Goal: Task Accomplishment & Management: Complete application form

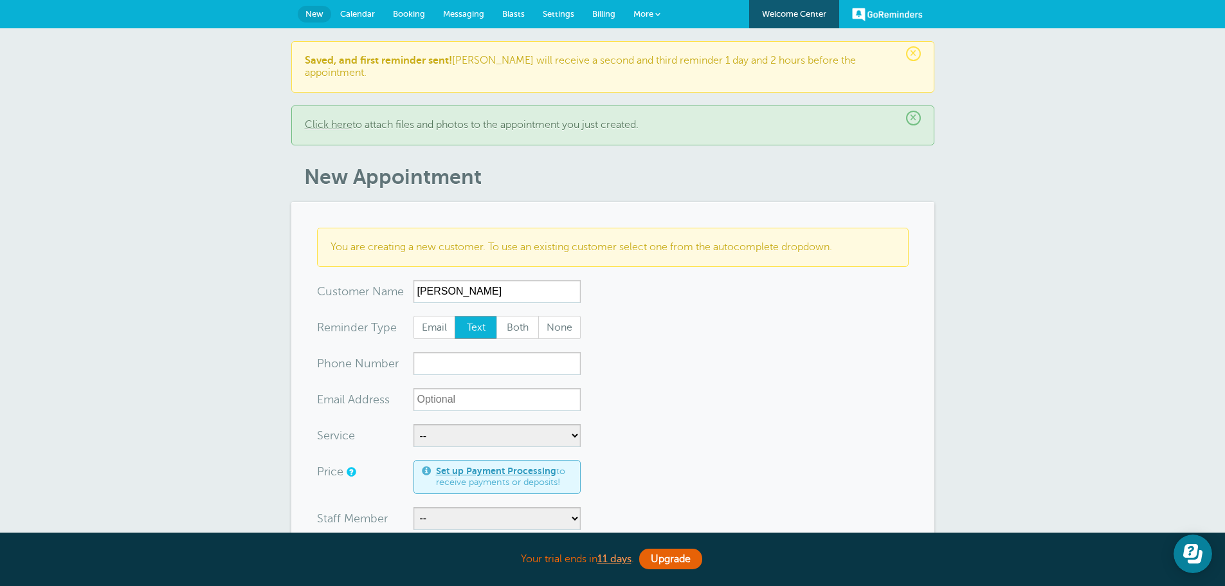
type input "Sharon Alverson"
click at [480, 355] on input "xxx-no-autofill" at bounding box center [497, 363] width 167 height 23
type input "3365016199"
click at [471, 424] on select "-- Free Home Consultation Installation" at bounding box center [497, 435] width 167 height 23
select select "28199"
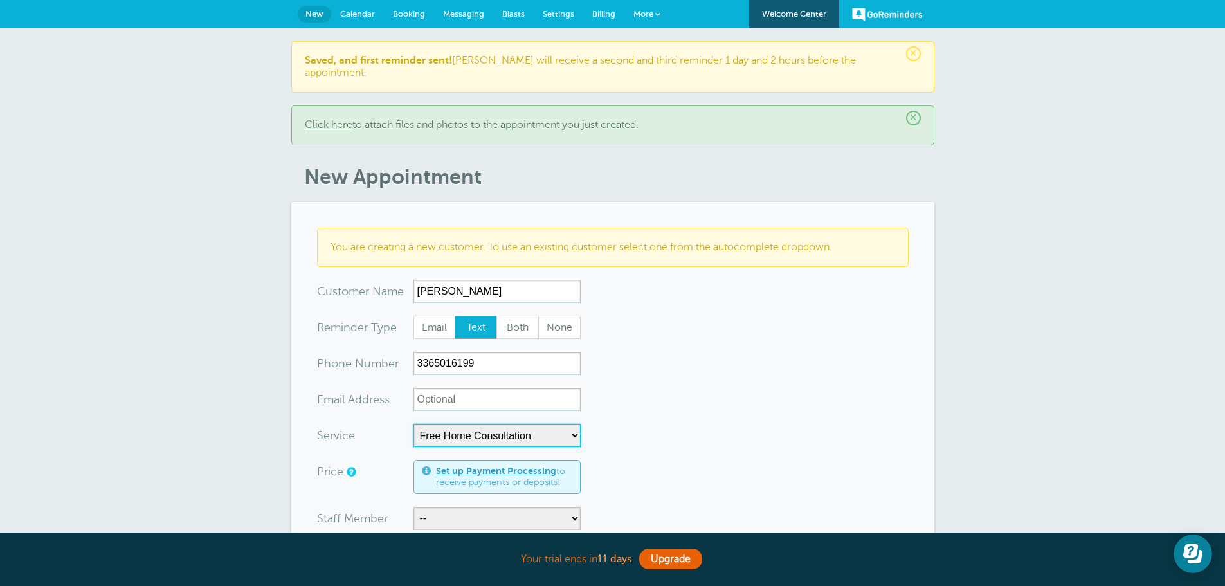
click at [414, 424] on select "-- Free Home Consultation Installation" at bounding box center [497, 435] width 167 height 23
select select "60"
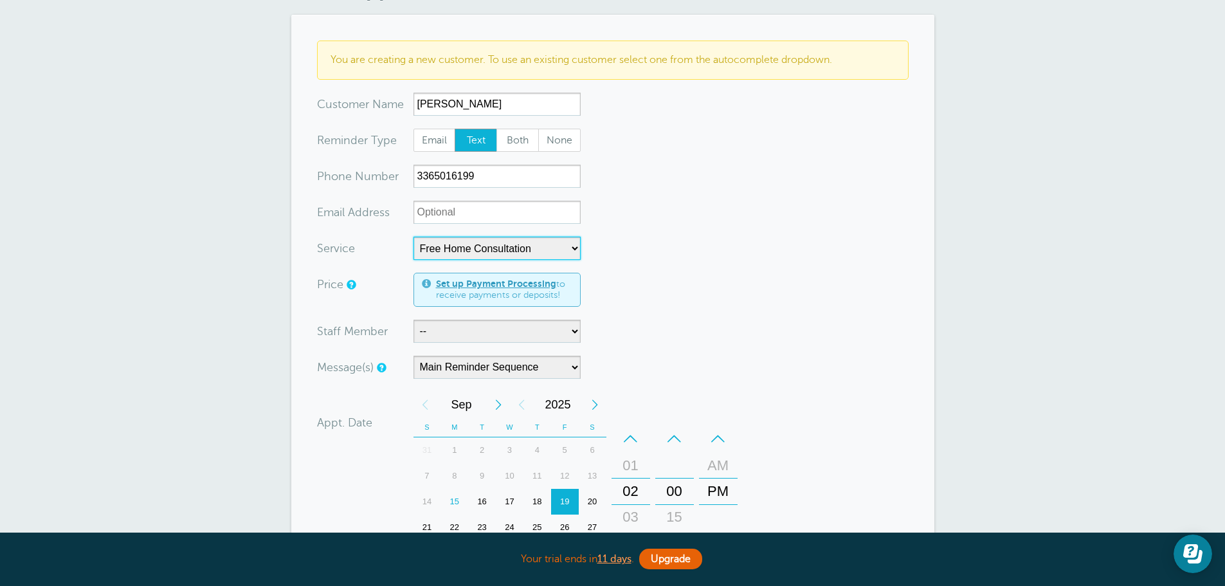
scroll to position [193, 0]
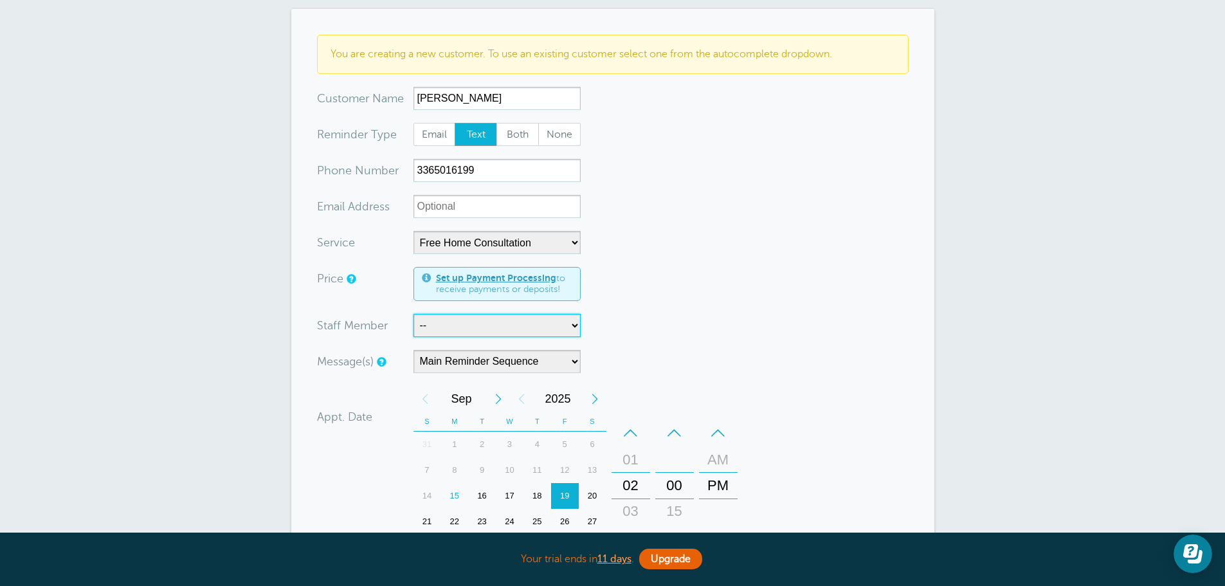
click at [450, 314] on select "-- Jody Justin Manuel" at bounding box center [497, 325] width 167 height 23
select select "21555"
click at [414, 314] on select "-- Jody Justin Manuel" at bounding box center [497, 325] width 167 height 23
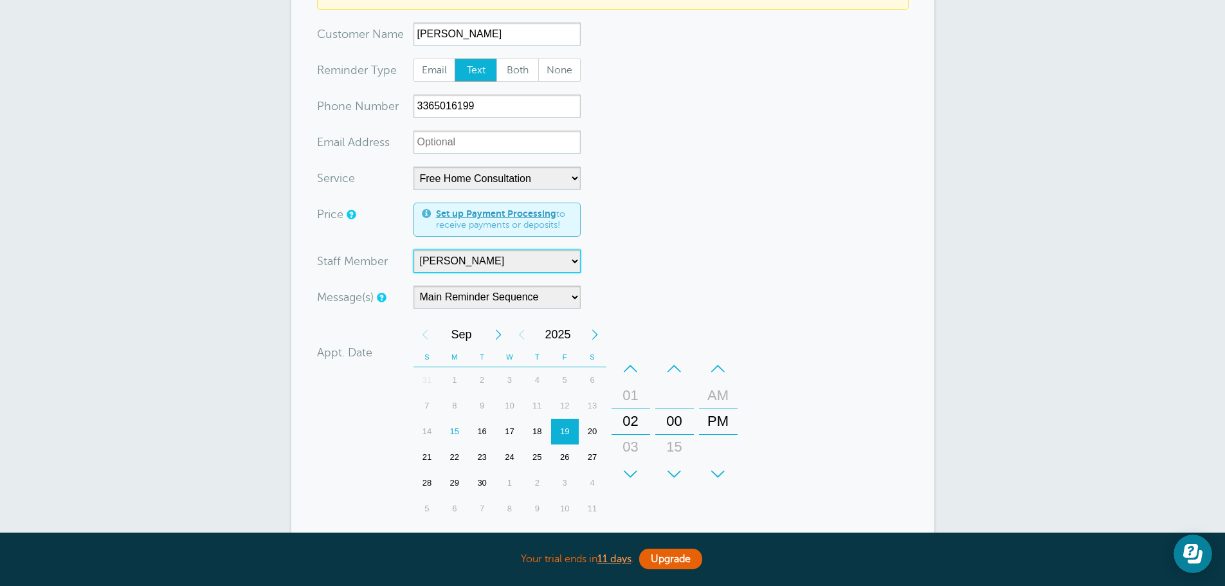
click at [568, 420] on div "19" at bounding box center [565, 432] width 28 height 26
click at [628, 360] on div "–" at bounding box center [631, 369] width 39 height 26
click at [635, 461] on div "+" at bounding box center [631, 474] width 39 height 26
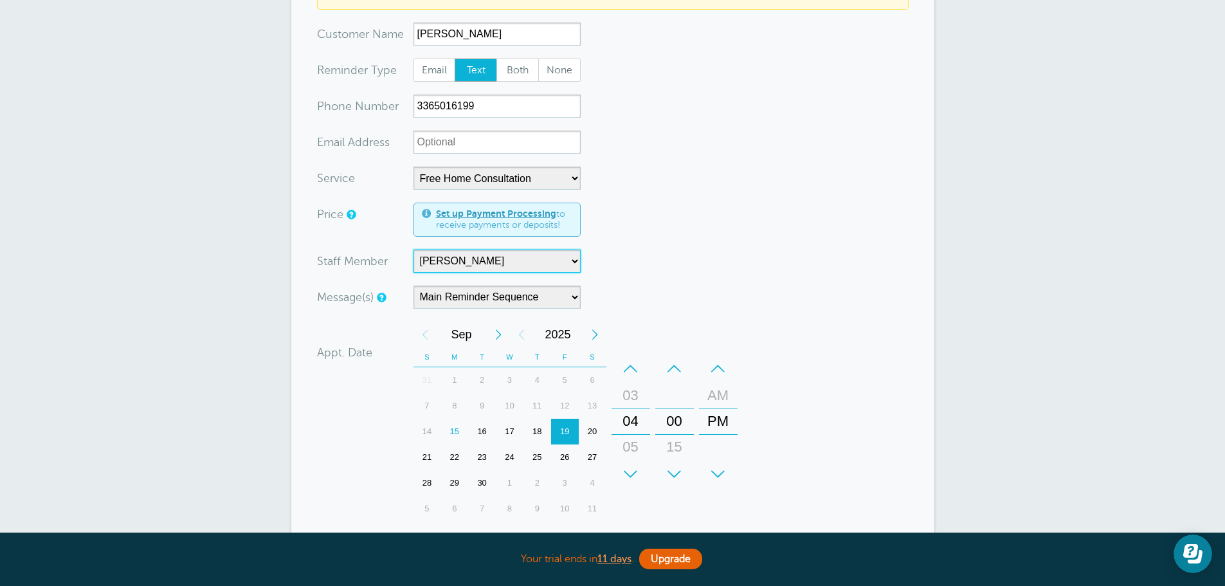
click at [669, 461] on div "+" at bounding box center [674, 474] width 39 height 26
click at [711, 489] on div "+ – Month January February March April May June July August September October N…" at bounding box center [578, 422] width 329 height 200
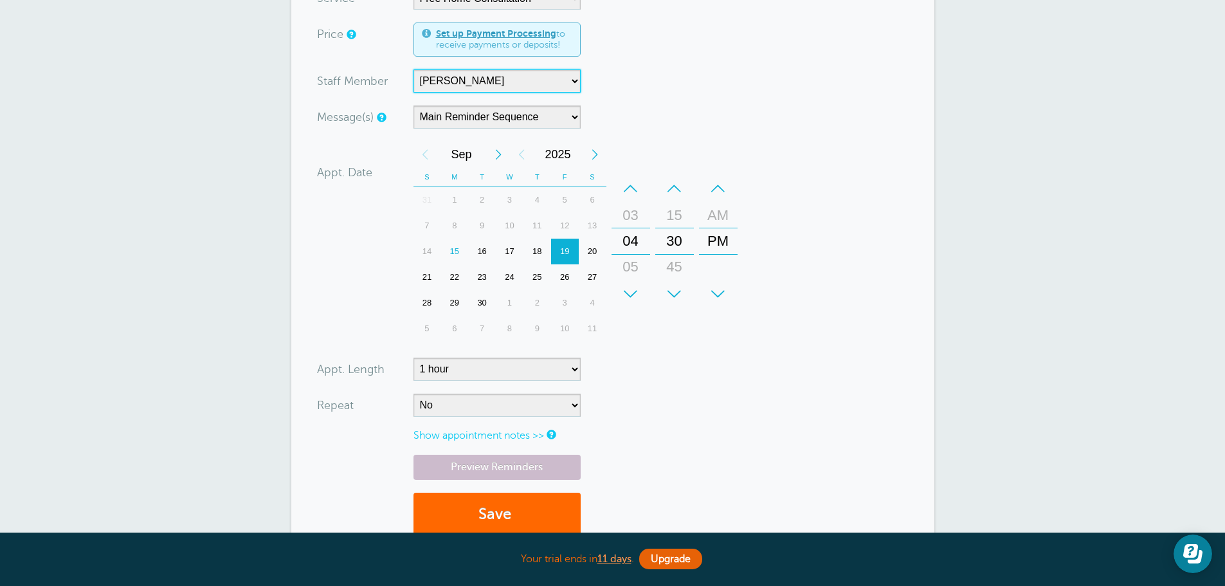
scroll to position [450, 0]
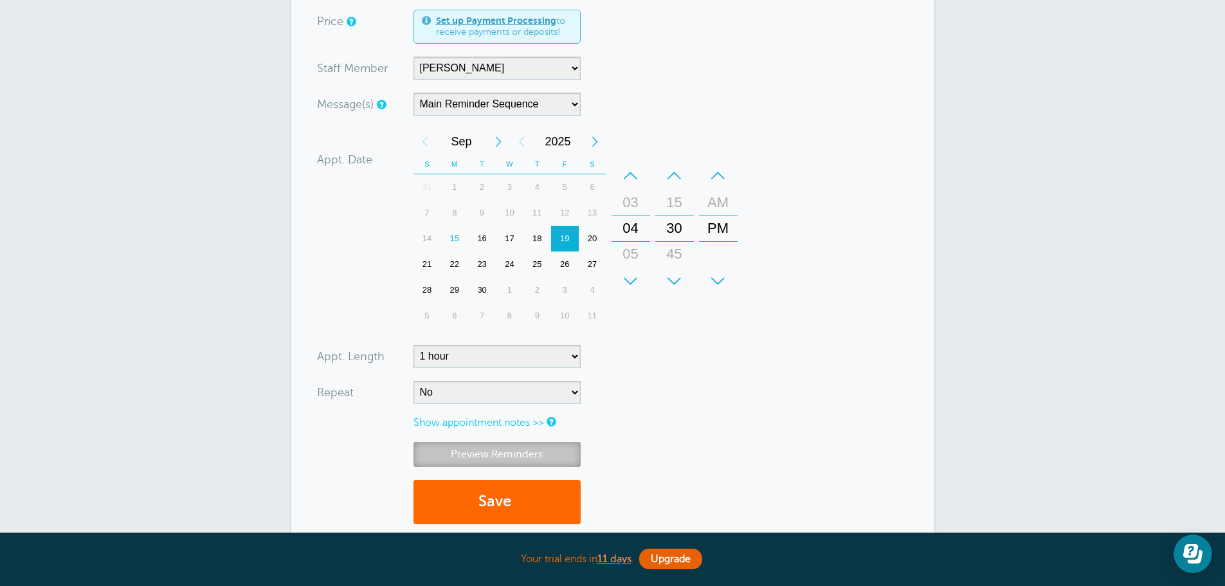
click at [479, 442] on link "Preview Reminders" at bounding box center [497, 454] width 167 height 25
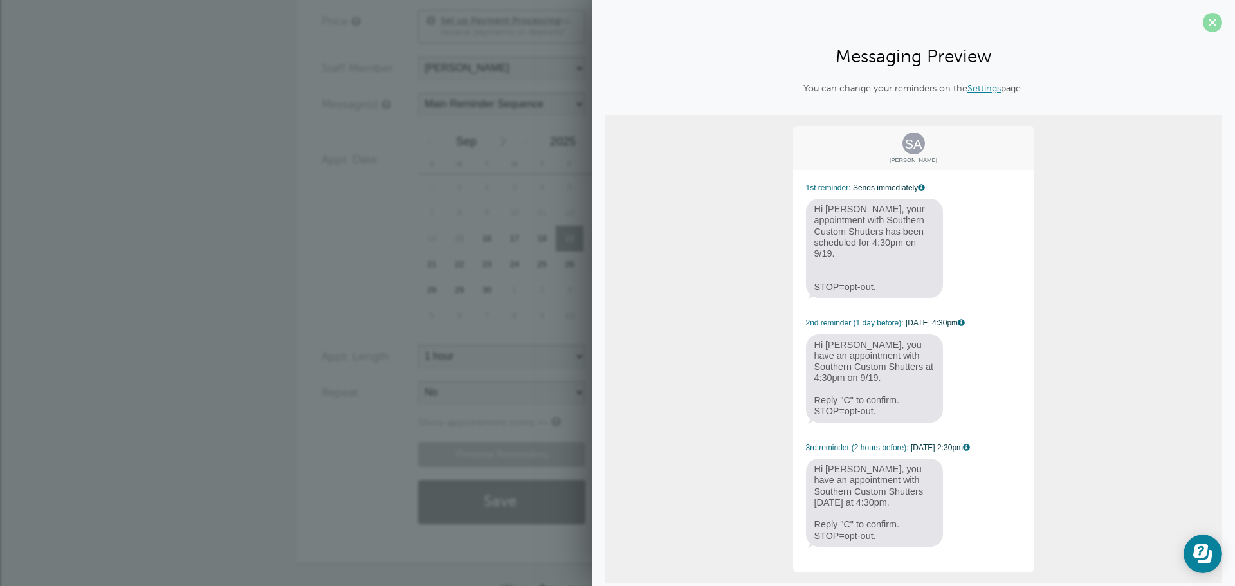
click at [1205, 21] on span at bounding box center [1212, 22] width 19 height 19
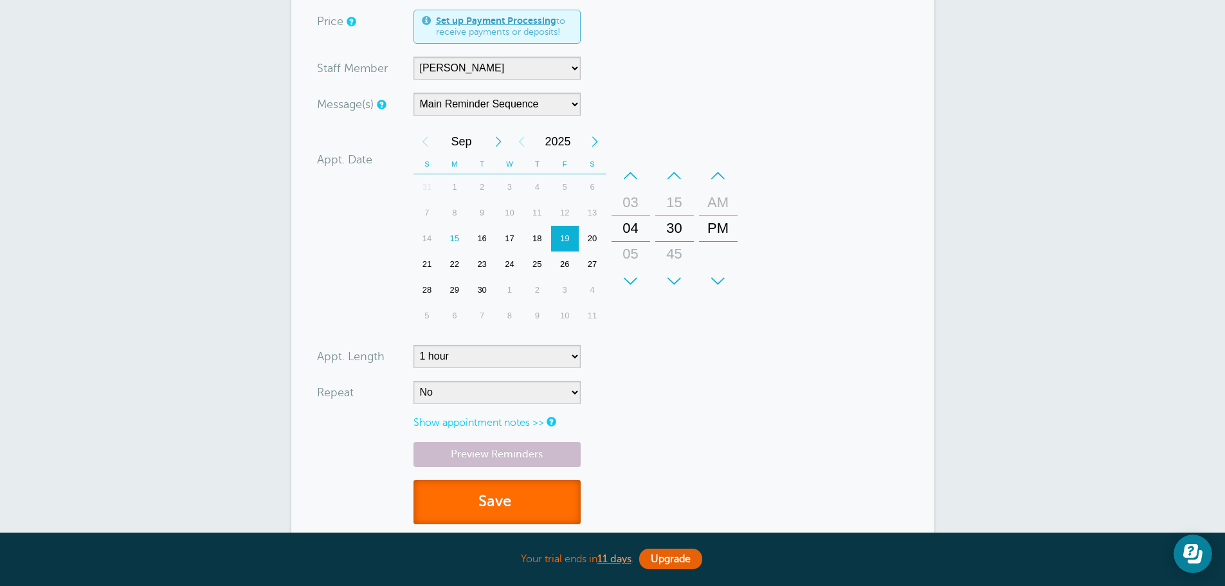
click at [495, 486] on button "Save" at bounding box center [497, 502] width 167 height 44
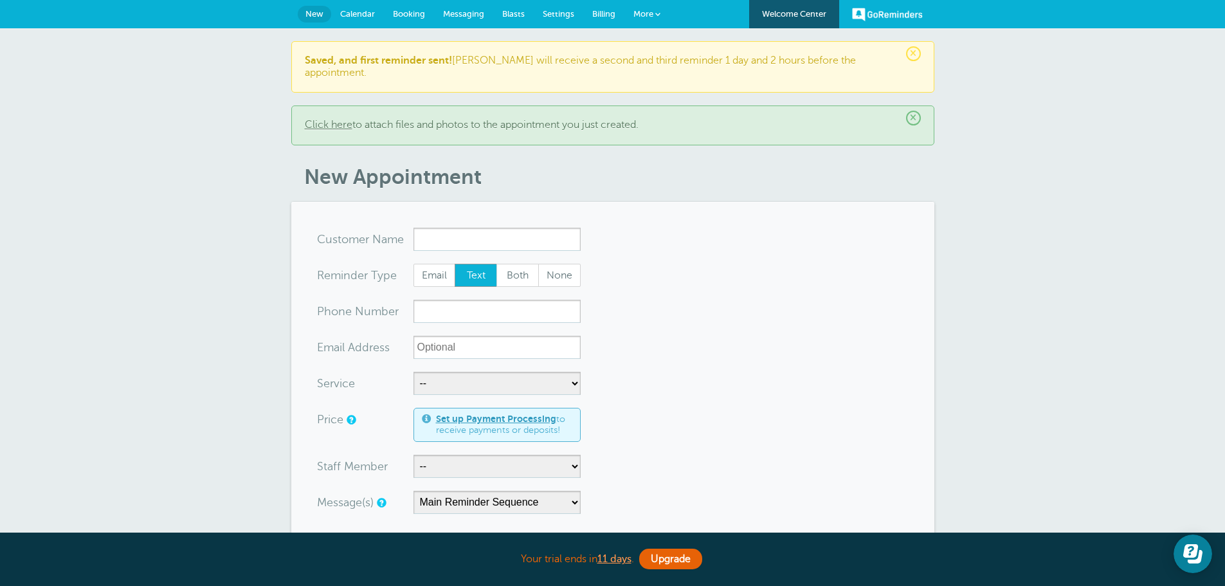
drag, startPoint x: 367, startPoint y: 11, endPoint x: 377, endPoint y: 24, distance: 16.6
click at [367, 11] on span "Calendar" at bounding box center [357, 14] width 35 height 10
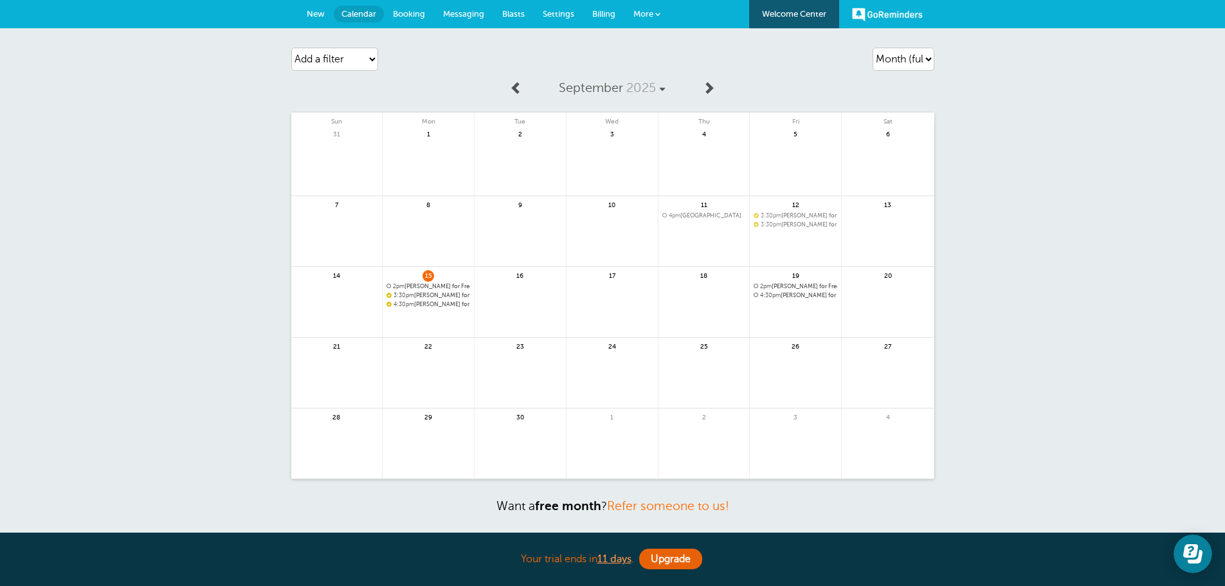
click at [305, 23] on link "New" at bounding box center [316, 14] width 36 height 28
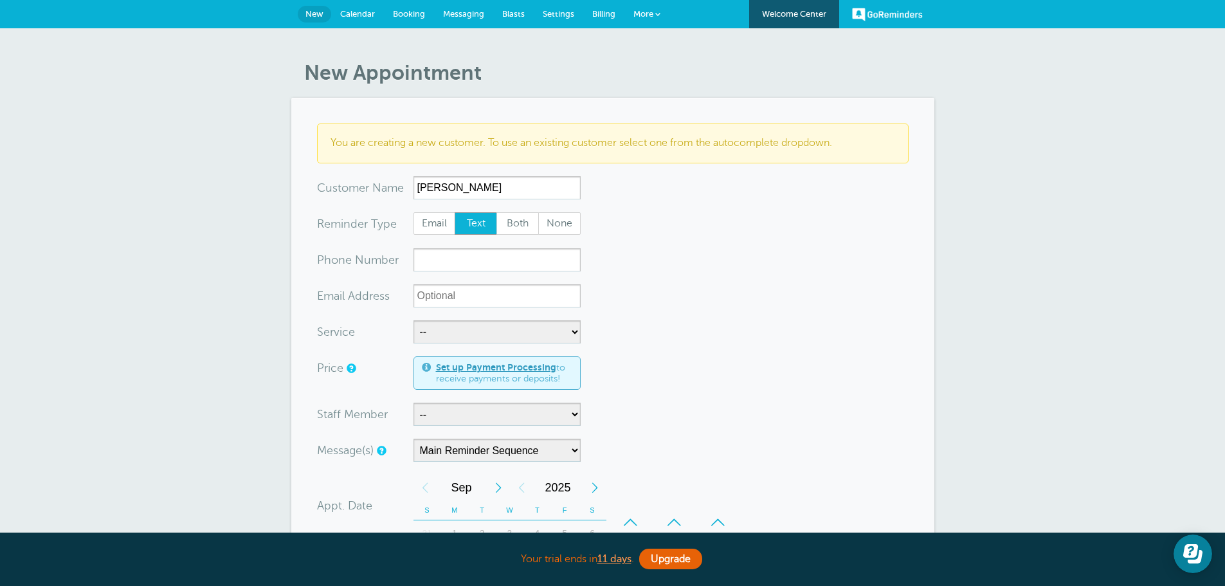
type input "Angela Murrow"
click at [444, 258] on input "xxx-no-autofill" at bounding box center [497, 259] width 167 height 23
type input "336-803-3070"
click at [476, 328] on select "-- Free Home Consultation Installation" at bounding box center [497, 331] width 167 height 23
click at [414, 320] on select "-- Free Home Consultation Installation" at bounding box center [497, 331] width 167 height 23
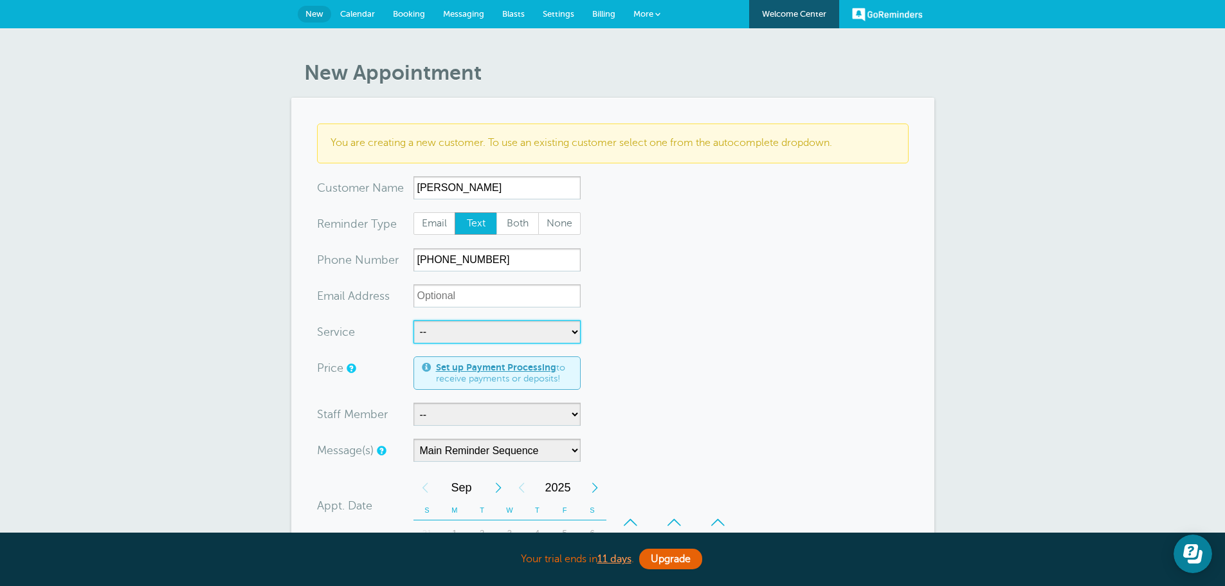
scroll to position [64, 0]
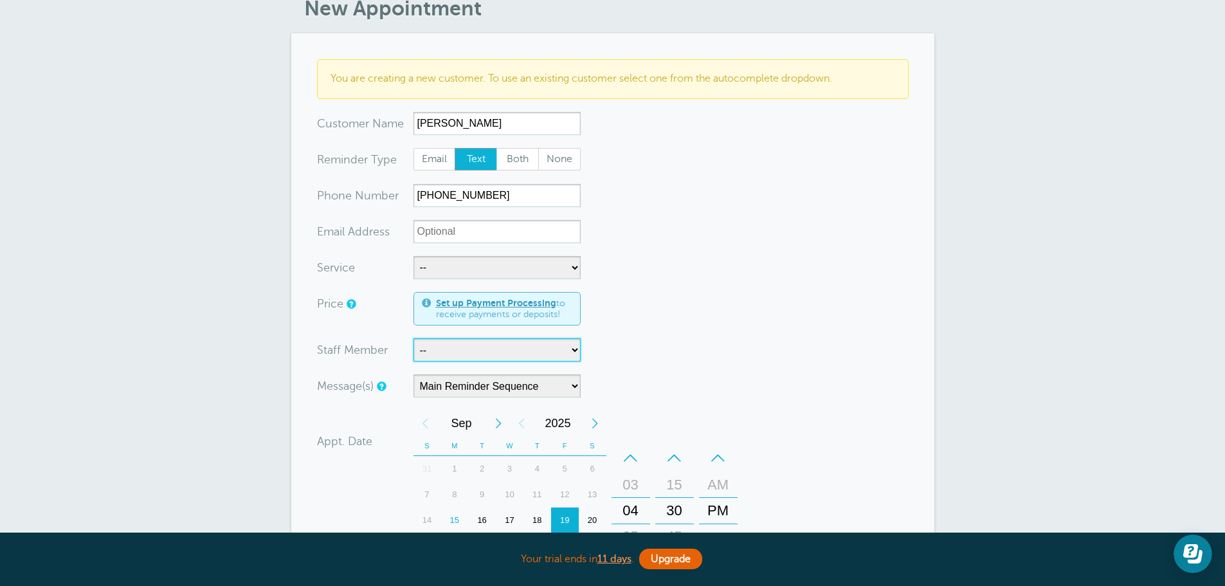
click at [471, 361] on select "-- Jody Justin Manuel" at bounding box center [497, 349] width 167 height 23
click at [467, 351] on select "-- Jody Justin Manuel" at bounding box center [497, 349] width 167 height 23
select select "21556"
click at [414, 338] on select "-- Jody Justin Manuel" at bounding box center [497, 349] width 167 height 23
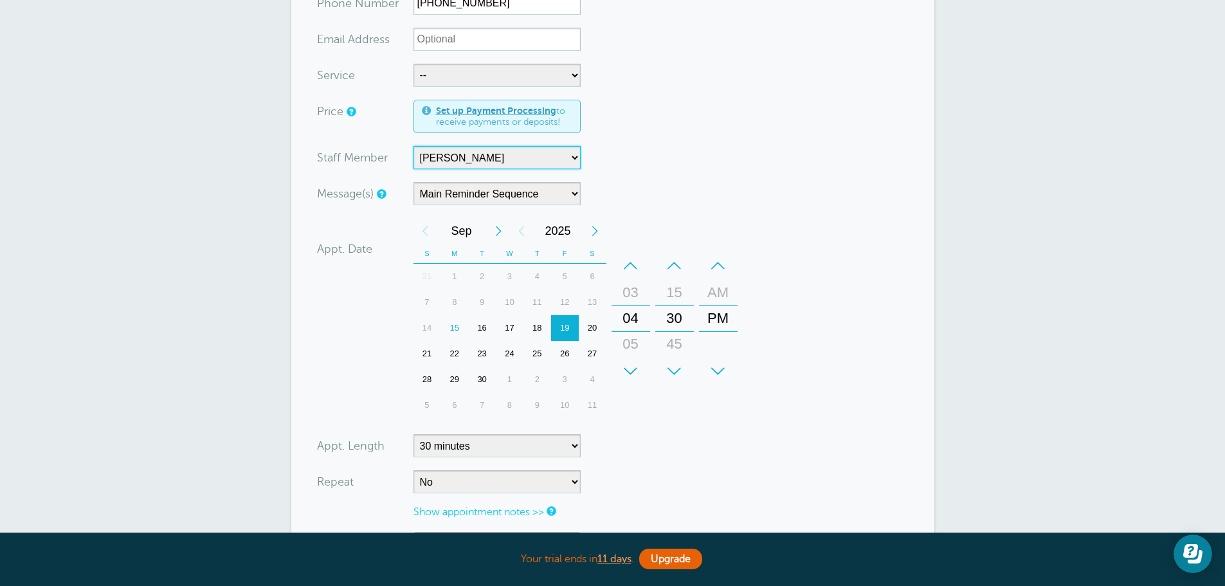
scroll to position [257, 0]
click at [531, 327] on div "18" at bounding box center [538, 327] width 28 height 26
click at [632, 259] on div "–" at bounding box center [631, 265] width 39 height 26
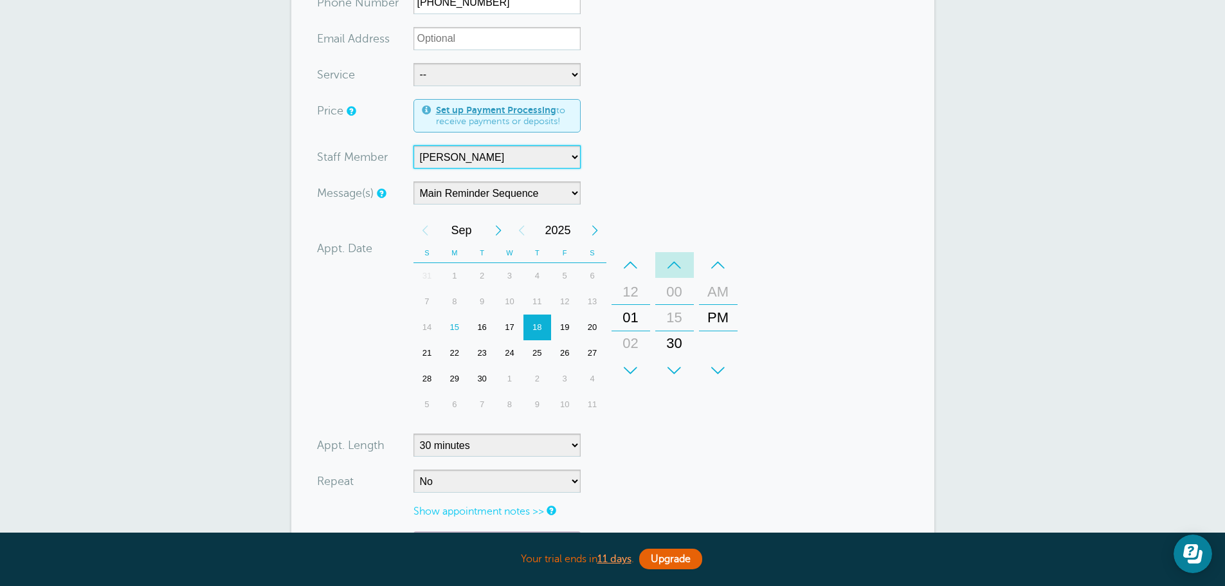
click at [671, 264] on div "–" at bounding box center [674, 265] width 39 height 26
click at [651, 443] on form "You are creating a new customer. To use an existing customer select one from th…" at bounding box center [613, 246] width 592 height 760
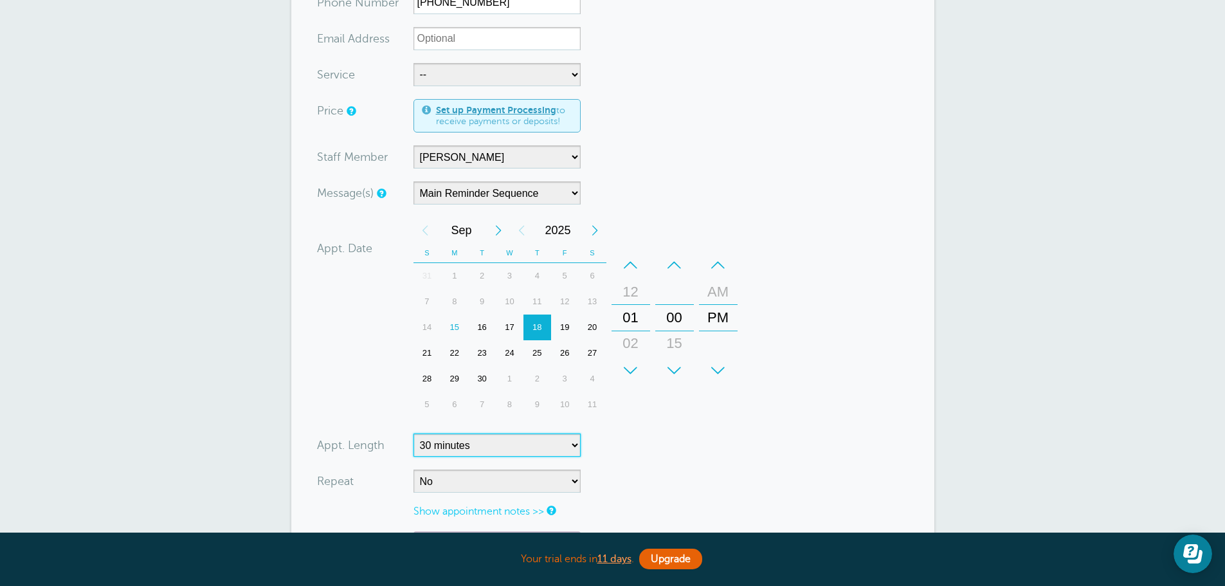
click at [569, 442] on select "5 minutes 10 minutes 15 minutes 20 minutes 25 minutes 30 minutes 35 minutes 40 …" at bounding box center [497, 444] width 167 height 23
select select "60"
click at [414, 433] on select "5 minutes 10 minutes 15 minutes 20 minutes 25 minutes 30 minutes 35 minutes 40 …" at bounding box center [497, 444] width 167 height 23
click at [677, 442] on form "You are creating a new customer. To use an existing customer select one from th…" at bounding box center [613, 246] width 592 height 760
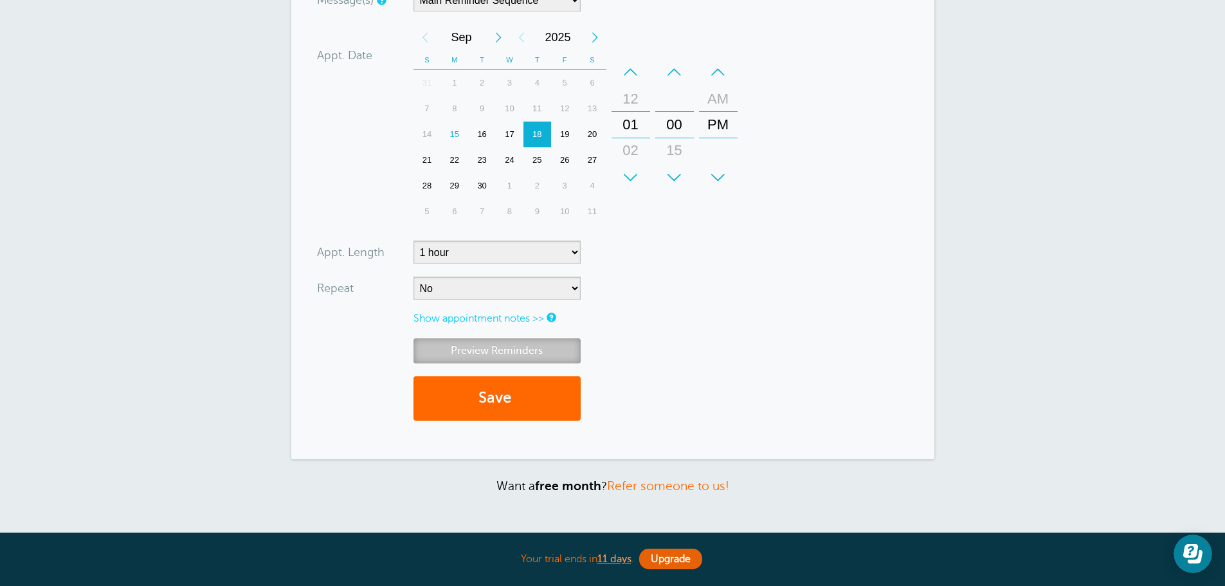
click at [496, 342] on link "Preview Reminders" at bounding box center [497, 350] width 167 height 25
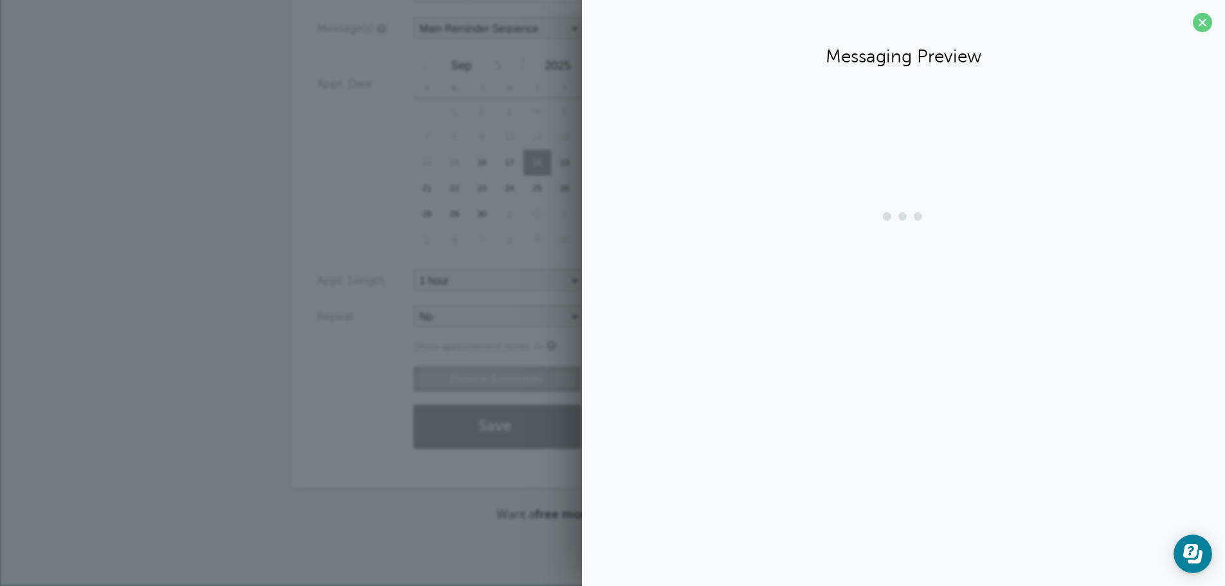
scroll to position [422, 0]
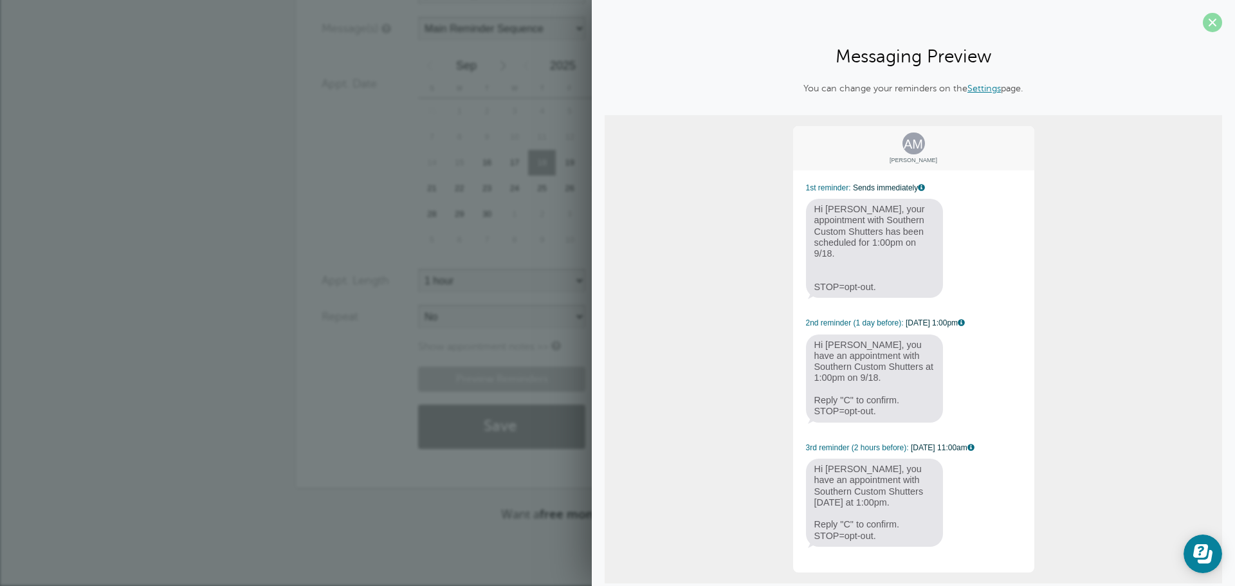
click at [1203, 26] on span at bounding box center [1212, 22] width 19 height 19
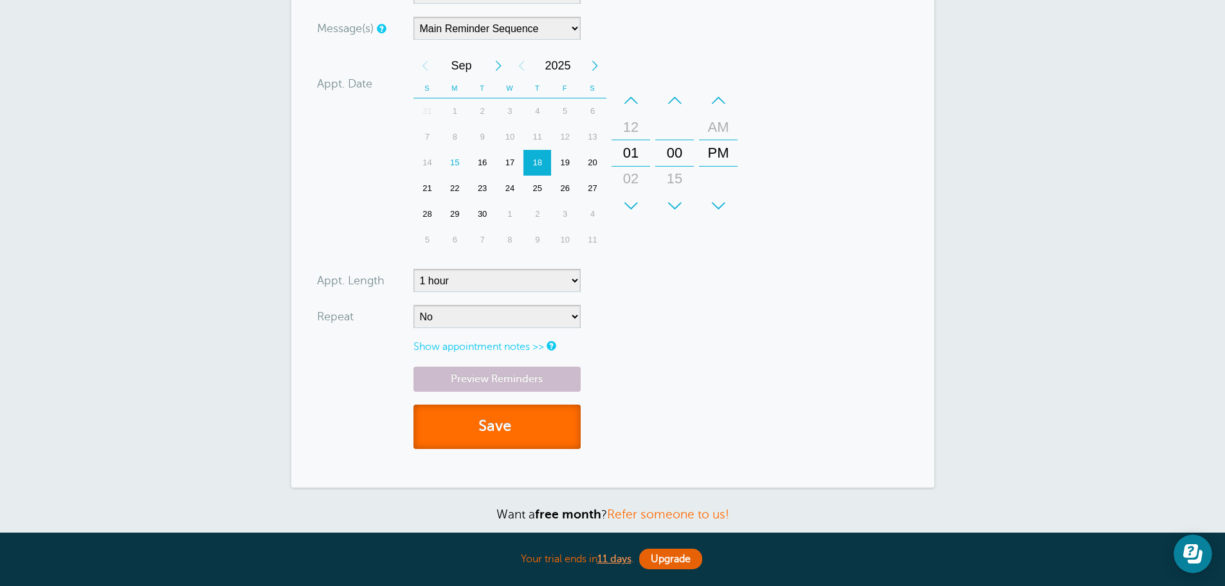
click at [518, 429] on button "Save" at bounding box center [497, 427] width 167 height 44
